Goal: Transaction & Acquisition: Purchase product/service

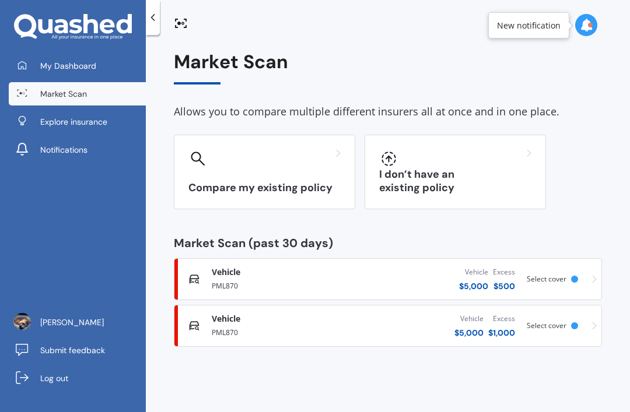
click at [564, 278] on span "Select cover" at bounding box center [547, 279] width 40 height 10
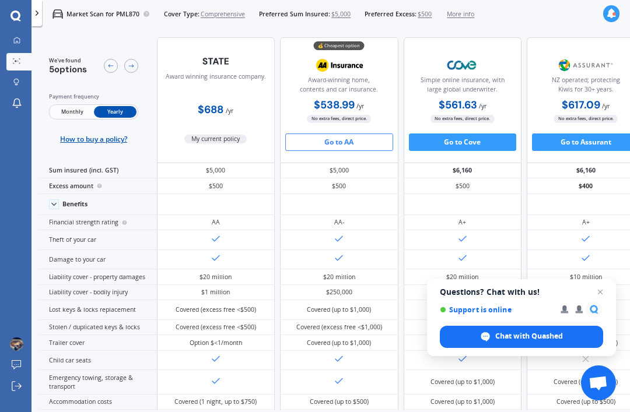
click at [358, 147] on button "Go to AA" at bounding box center [339, 142] width 108 height 17
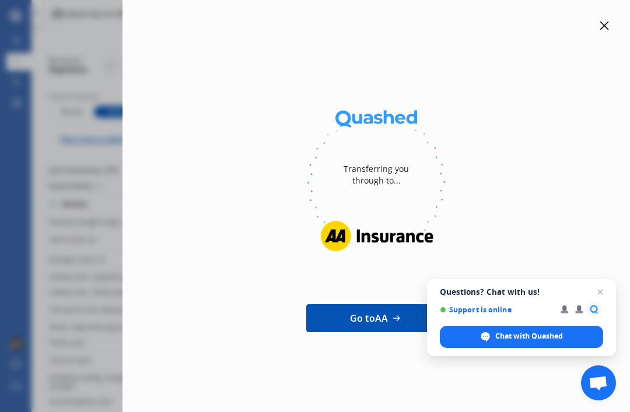
click at [601, 30] on icon at bounding box center [604, 25] width 9 height 9
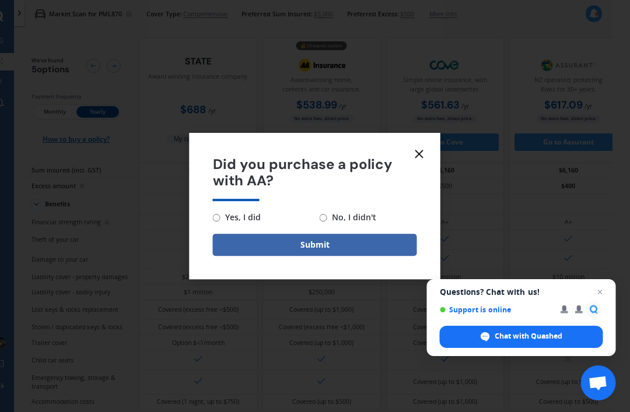
scroll to position [0, 17]
click at [418, 156] on line at bounding box center [419, 153] width 7 height 7
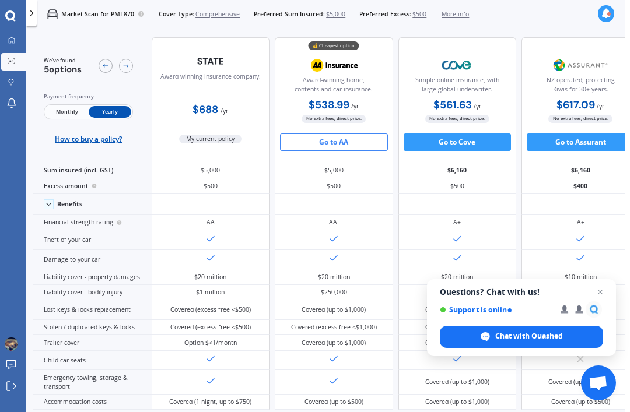
scroll to position [0, 0]
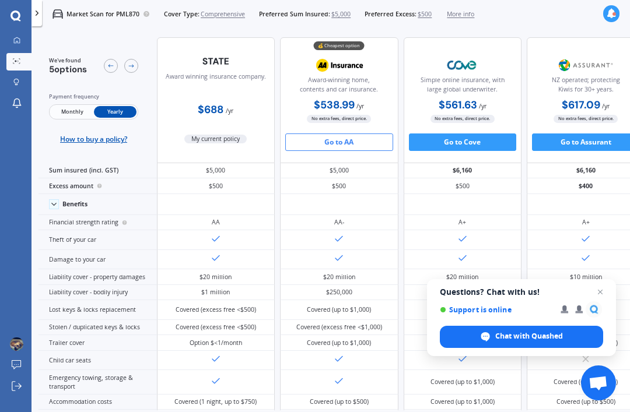
click at [83, 14] on p "Market Scan for PML870" at bounding box center [102, 14] width 73 height 9
click at [150, 15] on icon at bounding box center [146, 13] width 7 height 7
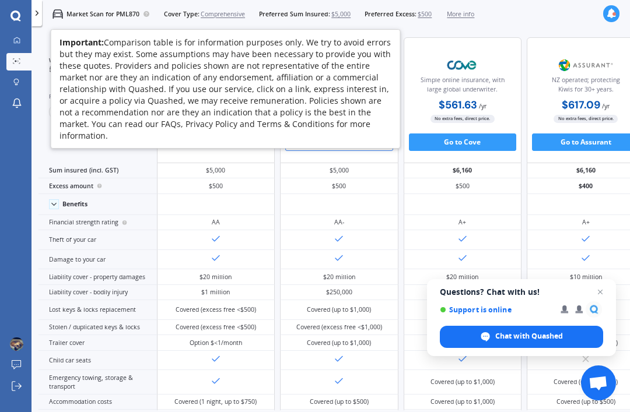
click at [475, 148] on button "Go to Cove" at bounding box center [463, 142] width 108 height 17
